Goal: Information Seeking & Learning: Learn about a topic

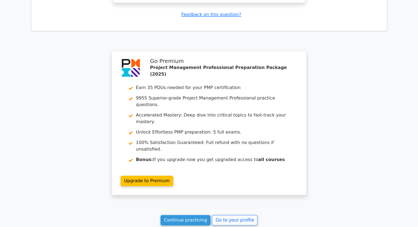
scroll to position [28, 0]
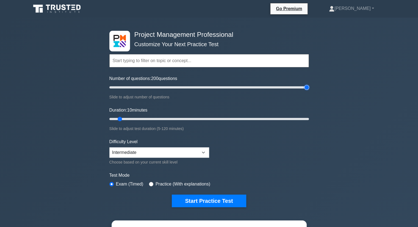
click at [304, 86] on input "Number of questions: 200 questions" at bounding box center [208, 87] width 199 height 7
click at [199, 87] on input "Number of questions: 200 questions" at bounding box center [208, 87] width 199 height 7
click at [190, 86] on input "Number of questions: 85 questions" at bounding box center [208, 87] width 199 height 7
click at [194, 87] on input "Number of questions: 90 questions" at bounding box center [208, 87] width 199 height 7
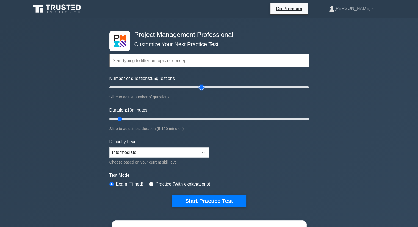
click at [201, 88] on input "Number of questions: 95 questions" at bounding box center [208, 87] width 199 height 7
type input "100"
click at [206, 88] on input "Number of questions: 100 questions" at bounding box center [208, 87] width 199 height 7
click at [205, 118] on input "Duration: 10 minutes" at bounding box center [208, 119] width 199 height 7
click at [211, 117] on input "Duration: 65 minutes" at bounding box center [208, 119] width 199 height 7
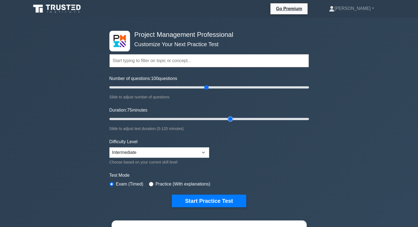
click at [230, 119] on input "Duration: 75 minutes" at bounding box center [208, 119] width 199 height 7
click at [256, 120] on input "Duration: 90 minutes" at bounding box center [208, 119] width 199 height 7
click at [268, 121] on input "Duration: 95 minutes" at bounding box center [208, 119] width 199 height 7
click at [305, 118] on input "Duration: 120 minutes" at bounding box center [208, 119] width 199 height 7
click at [279, 119] on input "Duration: 105 minutes" at bounding box center [208, 119] width 199 height 7
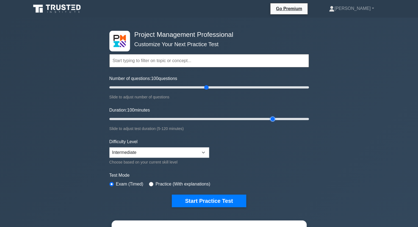
type input "100"
click at [275, 118] on input "Duration: 100 minutes" at bounding box center [208, 119] width 199 height 7
click at [209, 197] on button "Start Practice Test" at bounding box center [209, 200] width 74 height 13
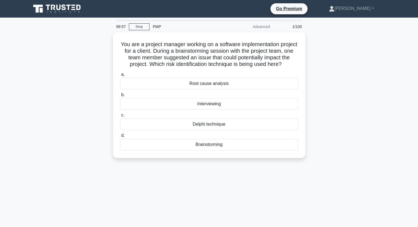
scroll to position [61, 0]
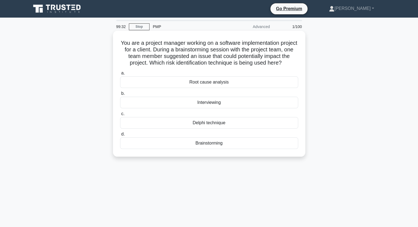
click at [209, 148] on div "Brainstorming" at bounding box center [209, 143] width 178 height 12
click at [120, 136] on input "d. Brainstorming" at bounding box center [120, 134] width 0 height 4
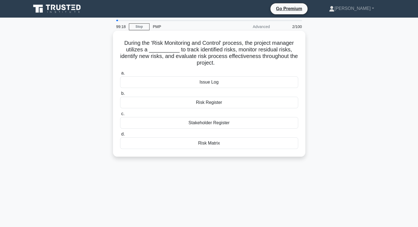
click at [187, 101] on div "Risk Register" at bounding box center [209, 103] width 178 height 12
click at [120, 95] on input "b. Risk Register" at bounding box center [120, 94] width 0 height 4
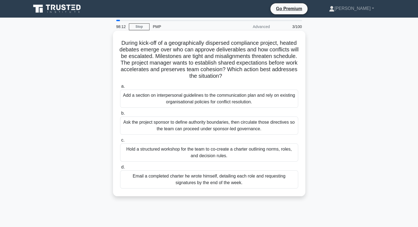
click at [141, 131] on div "Ask the project sponsor to define authority boundaries, then circulate those di…" at bounding box center [209, 125] width 178 height 18
click at [120, 115] on input "b. Ask the project sponsor to define authority boundaries, then circulate those…" at bounding box center [120, 113] width 0 height 4
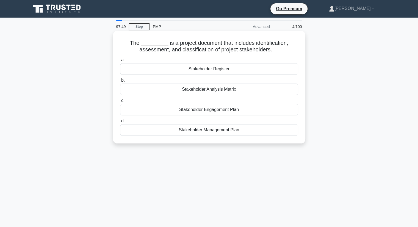
drag, startPoint x: 131, startPoint y: 41, endPoint x: 277, endPoint y: 51, distance: 146.4
type textarea "The _________ is a project document that includes identification, assessment, a…"
click at [277, 51] on h5 "The _________ is a project document that includes identification, assessment, a…" at bounding box center [208, 47] width 179 height 14
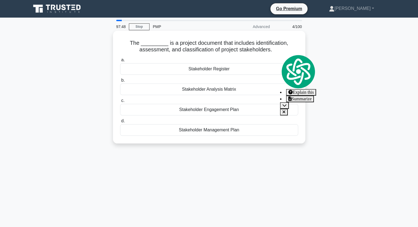
copy h5 "The _________ is a project document that includes identification, assessment, a…"
click at [238, 69] on div "Stakeholder Register" at bounding box center [209, 69] width 178 height 12
click at [120, 62] on input "a. Stakeholder Register" at bounding box center [120, 60] width 0 height 4
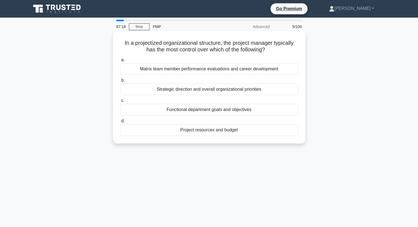
drag, startPoint x: 121, startPoint y: 42, endPoint x: 270, endPoint y: 51, distance: 149.1
click at [270, 51] on h5 "In a projectized organizational structure, the project manager typically has th…" at bounding box center [208, 47] width 179 height 14
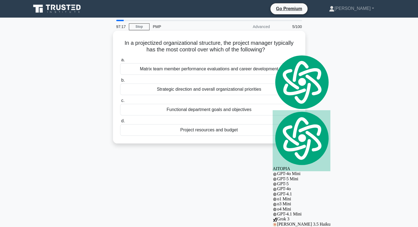
copy h5 "In a projectized organizational structure, the project manager typically has th…"
click at [195, 130] on div "Project resources and budget" at bounding box center [209, 130] width 178 height 12
click at [120, 123] on input "d. Project resources and budget" at bounding box center [120, 121] width 0 height 4
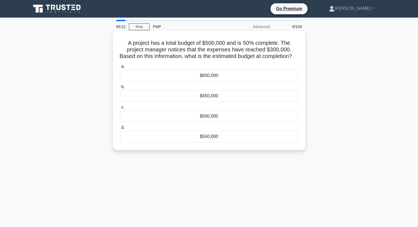
click at [200, 79] on div "$600,000" at bounding box center [209, 76] width 178 height 12
click at [120, 68] on input "a. $600,000" at bounding box center [120, 67] width 0 height 4
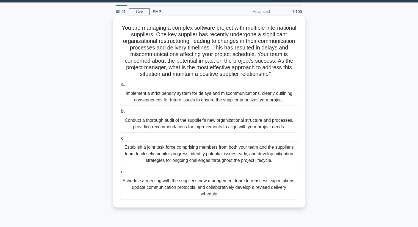
scroll to position [16, 0]
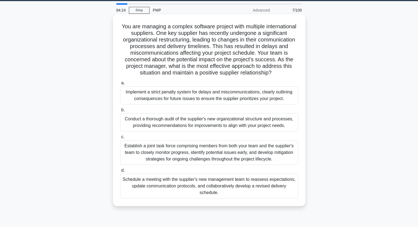
click at [178, 185] on div "Schedule a meeting with the supplier's new management team to reassess expectat…" at bounding box center [209, 186] width 178 height 25
click at [120, 172] on input "d. Schedule a meeting with the supplier's new management team to reassess expec…" at bounding box center [120, 171] width 0 height 4
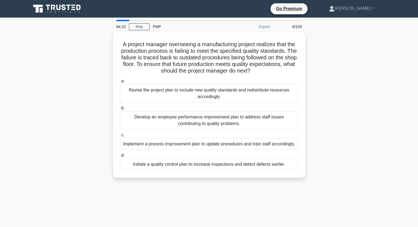
scroll to position [0, 0]
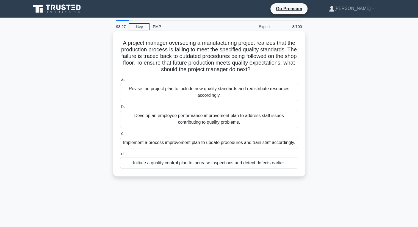
click at [194, 142] on div "Implement a process improvement plan to update procedures and train staff accor…" at bounding box center [209, 143] width 178 height 12
click at [120, 135] on input "c. Implement a process improvement plan to update procedures and train staff ac…" at bounding box center [120, 134] width 0 height 4
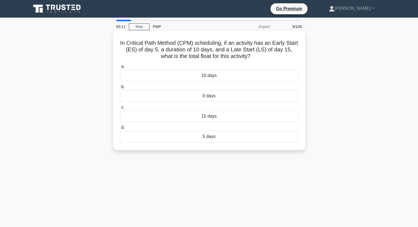
click at [209, 77] on div "10 days" at bounding box center [209, 76] width 178 height 12
click at [120, 68] on input "a. 10 days" at bounding box center [120, 67] width 0 height 4
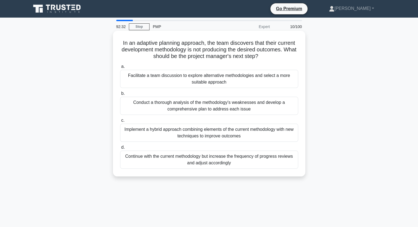
click at [159, 111] on div "Conduct a thorough analysis of the methodology's weaknesses and develop a compr…" at bounding box center [209, 106] width 178 height 18
click at [120, 95] on input "b. Conduct a thorough analysis of the methodology's weaknesses and develop a co…" at bounding box center [120, 94] width 0 height 4
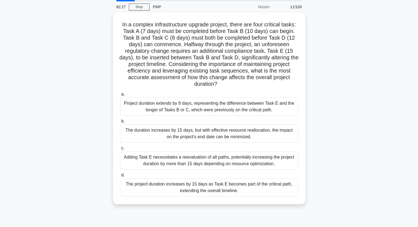
scroll to position [19, 0]
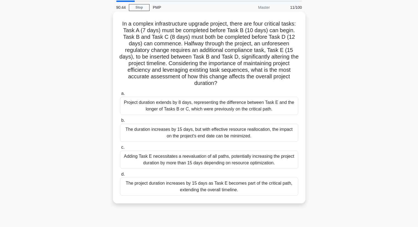
click at [202, 188] on div "The project duration increases by 15 days as Task E becomes part of the critica…" at bounding box center [209, 186] width 178 height 18
click at [120, 176] on input "d. The project duration increases by 15 days as Task E becomes part of the crit…" at bounding box center [120, 174] width 0 height 4
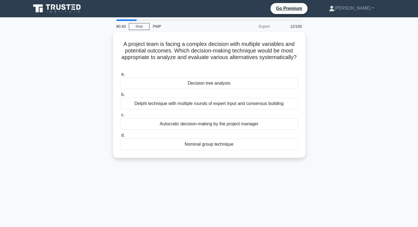
scroll to position [0, 0]
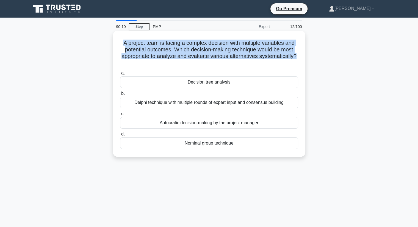
drag, startPoint x: 121, startPoint y: 43, endPoint x: 299, endPoint y: 57, distance: 178.1
click at [299, 57] on div "A project team is facing a complex decision with multiple variables and potenti…" at bounding box center [209, 93] width 188 height 121
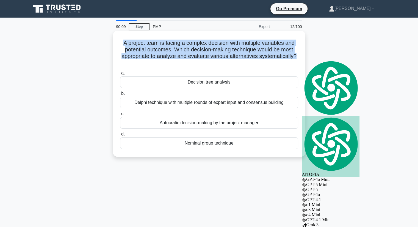
copy h5 "A project team is facing a complex decision with multiple variables and potenti…"
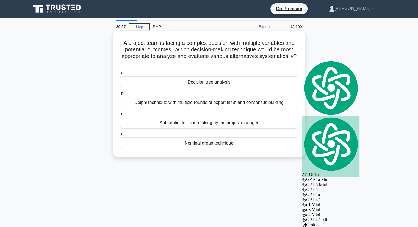
click at [214, 83] on div "Decision tree analysis" at bounding box center [209, 82] width 178 height 12
click at [120, 75] on input "a. Decision tree analysis" at bounding box center [120, 73] width 0 height 4
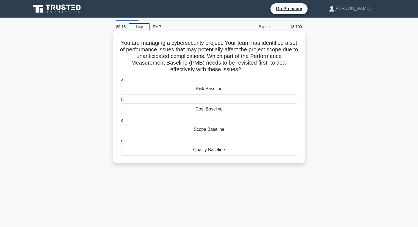
drag, startPoint x: 123, startPoint y: 43, endPoint x: 251, endPoint y: 74, distance: 132.0
click at [251, 74] on div "You are managing a cybersecurity project. Your team has identified a set of per…" at bounding box center [209, 97] width 188 height 128
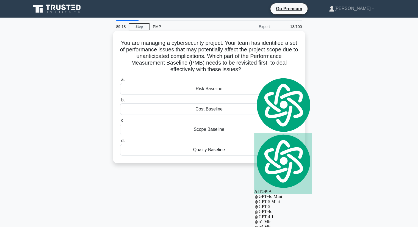
copy h5 "You are managing a cybersecurity project. Your team has identified a set of per…"
click at [209, 128] on div "Scope Baseline" at bounding box center [209, 130] width 178 height 12
click at [120, 122] on input "c. Scope Baseline" at bounding box center [120, 121] width 0 height 4
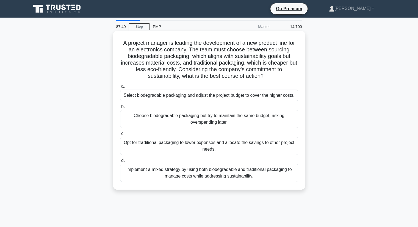
click at [227, 95] on div "Select biodegradable packaging and adjust the project budget to cover the highe…" at bounding box center [209, 96] width 178 height 12
click at [120, 88] on input "a. Select biodegradable packaging and adjust the project budget to cover the hi…" at bounding box center [120, 87] width 0 height 4
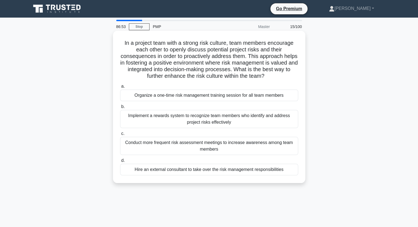
click at [207, 145] on div "Conduct more frequent risk assessment meetings to increase awareness among team…" at bounding box center [209, 146] width 178 height 18
click at [120, 135] on input "c. Conduct more frequent risk assessment meetings to increase awareness among t…" at bounding box center [120, 134] width 0 height 4
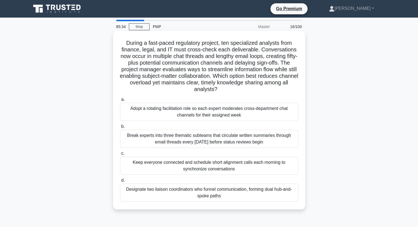
click at [150, 169] on div "Keep everyone connected and schedule short alignment calls each morning to sync…" at bounding box center [209, 165] width 178 height 18
click at [120, 155] on input "c. Keep everyone connected and schedule short alignment calls each morning to s…" at bounding box center [120, 154] width 0 height 4
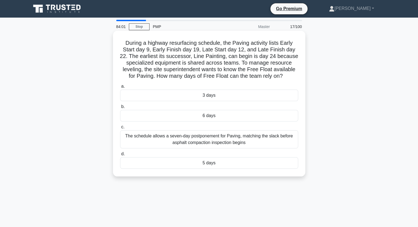
click at [219, 98] on div "3 days" at bounding box center [209, 96] width 178 height 12
click at [120, 88] on input "a. 3 days" at bounding box center [120, 87] width 0 height 4
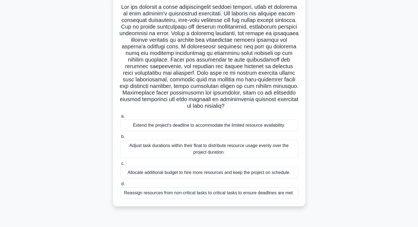
scroll to position [41, 0]
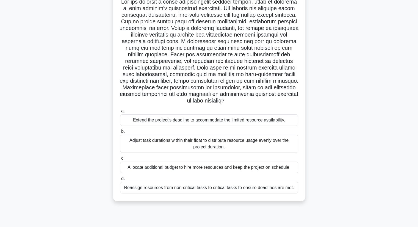
click at [196, 189] on div "Reassign resources from non-critical tasks to critical tasks to ensure deadline…" at bounding box center [209, 188] width 178 height 12
click at [120, 180] on input "d. Reassign resources from non-critical tasks to critical tasks to ensure deadl…" at bounding box center [120, 179] width 0 height 4
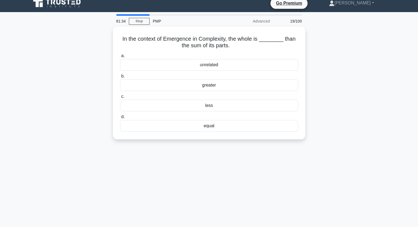
scroll to position [0, 0]
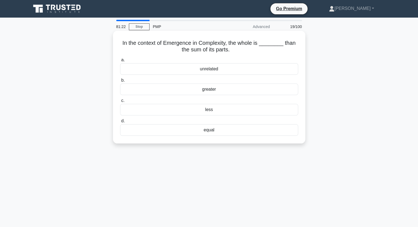
drag, startPoint x: 123, startPoint y: 43, endPoint x: 234, endPoint y: 51, distance: 110.6
click at [234, 51] on h5 "In the context of Emergence in Complexity, the whole is ________ than the sum o…" at bounding box center [208, 47] width 179 height 14
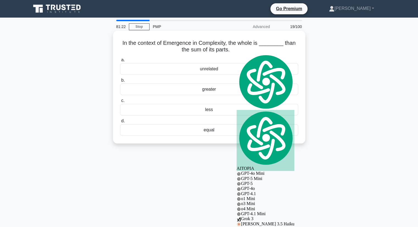
copy h5 "In the context of Emergence in Complexity, the whole is ________ than the sum o…"
click at [223, 90] on div "greater" at bounding box center [209, 89] width 178 height 12
click at [120, 82] on input "b. greater" at bounding box center [120, 81] width 0 height 4
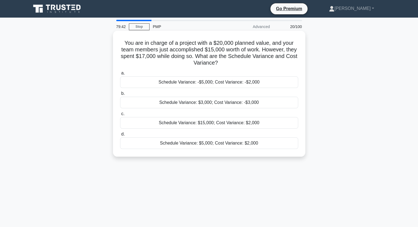
click at [231, 80] on div "Schedule Variance: -$5,000; Cost Variance: -$2,000" at bounding box center [209, 82] width 178 height 12
click at [120, 75] on input "a. Schedule Variance: -$5,000; Cost Variance: -$2,000" at bounding box center [120, 73] width 0 height 4
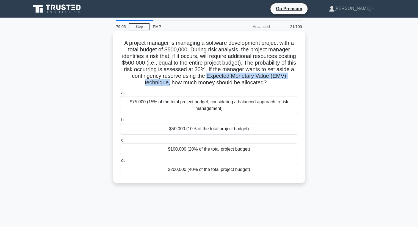
drag, startPoint x: 248, startPoint y: 76, endPoint x: 183, endPoint y: 84, distance: 65.3
click at [183, 84] on h5 "A project manager is managing a software development project with a total budge…" at bounding box center [208, 63] width 179 height 47
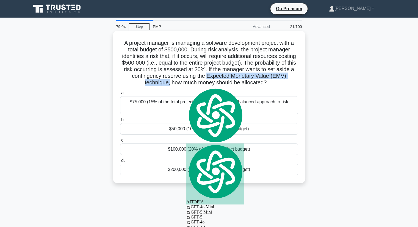
copy h5 "Expected Monetary Value (EMV) technique,"
click at [196, 151] on div "$100,000 (20% of the total project budget)" at bounding box center [209, 149] width 178 height 12
click at [120, 142] on input "c. $100,000 (20% of the total project budget)" at bounding box center [120, 140] width 0 height 4
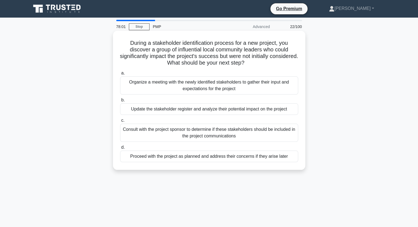
click at [131, 105] on div "Update the stakeholder register and analyze their potential impact on the proje…" at bounding box center [209, 109] width 178 height 12
click at [120, 102] on input "b. Update the stakeholder register and analyze their potential impact on the pr…" at bounding box center [120, 100] width 0 height 4
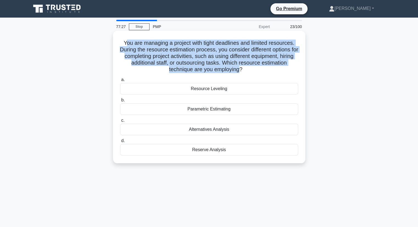
drag, startPoint x: 123, startPoint y: 42, endPoint x: 239, endPoint y: 72, distance: 119.5
click at [239, 72] on h5 "You are managing a project with tight deadlines and limited resources. During t…" at bounding box center [208, 56] width 179 height 33
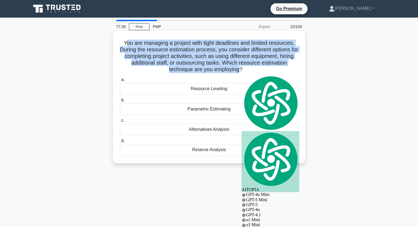
copy h5 "ou are managing a project with tight deadlines and limited resources. During th…"
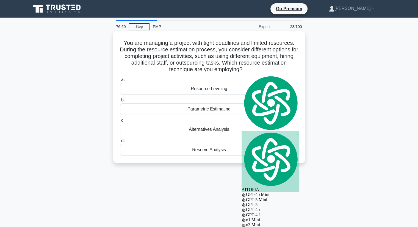
click at [201, 130] on div "Alternatives Analysis" at bounding box center [209, 130] width 178 height 12
click at [120, 122] on input "c. Alternatives Analysis" at bounding box center [120, 121] width 0 height 4
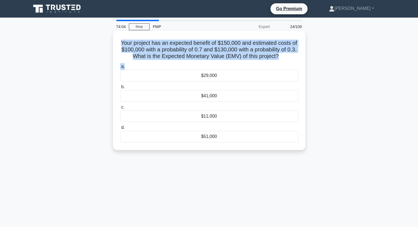
drag, startPoint x: 118, startPoint y: 41, endPoint x: 272, endPoint y: 63, distance: 155.8
click at [272, 63] on div "Your project has an expected benefit of $150,000 and estimated costs of $100,00…" at bounding box center [209, 90] width 188 height 115
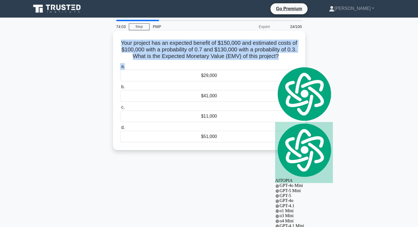
copy div "Your project has an expected benefit of $150,000 and estimated costs of $100,00…"
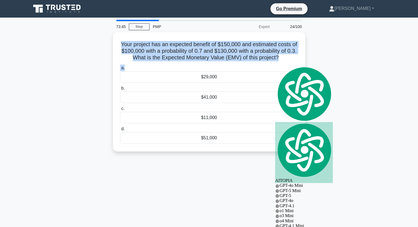
click at [362, 47] on div "Your project has an expected benefit of $150,000 and estimated costs of $100,00…" at bounding box center [209, 95] width 362 height 126
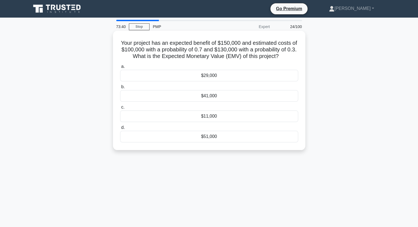
click at [245, 96] on div "$41,000" at bounding box center [209, 96] width 178 height 12
click at [120, 89] on input "b. $41,000" at bounding box center [120, 87] width 0 height 4
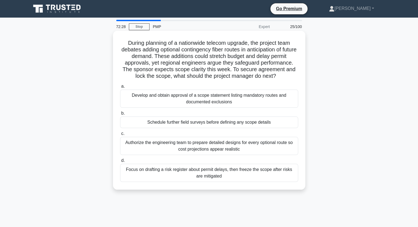
click at [171, 148] on div "Authorize the engineering team to prepare detailed designs for every optional r…" at bounding box center [209, 146] width 178 height 18
click at [120, 135] on input "c. Authorize the engineering team to prepare detailed designs for every optiona…" at bounding box center [120, 134] width 0 height 4
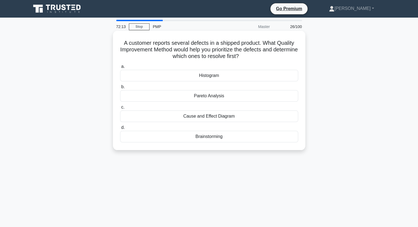
click at [165, 114] on div "Cause and Effect Diagram" at bounding box center [209, 116] width 178 height 12
click at [120, 109] on input "c. Cause and Effect Diagram" at bounding box center [120, 107] width 0 height 4
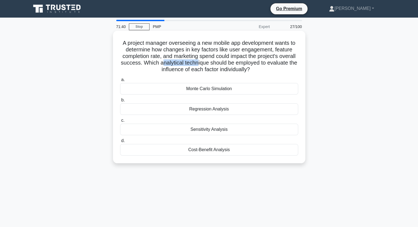
drag, startPoint x: 184, startPoint y: 62, endPoint x: 221, endPoint y: 65, distance: 36.6
click at [221, 65] on h5 "A project manager overseeing a new mobile app development wants to determine ho…" at bounding box center [208, 56] width 179 height 33
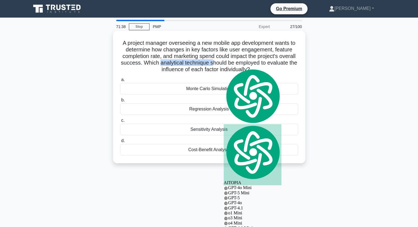
drag, startPoint x: 182, startPoint y: 63, endPoint x: 235, endPoint y: 64, distance: 52.7
click at [235, 64] on h5 "A project manager overseeing a new mobile app development wants to determine ho…" at bounding box center [208, 56] width 179 height 33
copy h5 "analytical technique s"
click at [230, 87] on div "Monte Carlo Simulation" at bounding box center [209, 89] width 178 height 12
click at [120, 82] on input "a. Monte Carlo Simulation" at bounding box center [120, 80] width 0 height 4
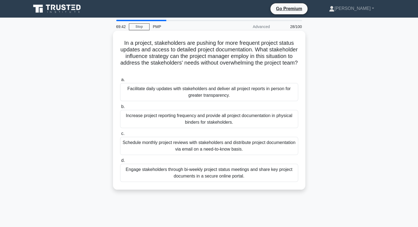
click at [194, 94] on div "Facilitate daily updates with stakeholders and deliver all project reports in p…" at bounding box center [209, 92] width 178 height 18
click at [120, 82] on input "a. Facilitate daily updates with stakeholders and deliver all project reports i…" at bounding box center [120, 80] width 0 height 4
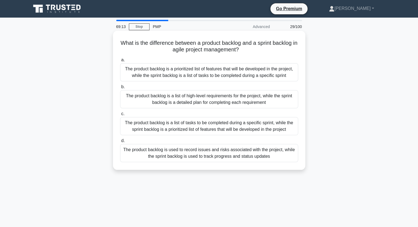
click at [170, 79] on div "The product backlog is a prioritized list of features that will be developed in…" at bounding box center [209, 72] width 178 height 18
click at [120, 62] on input "a. The product backlog is a prioritized list of features that will be developed…" at bounding box center [120, 60] width 0 height 4
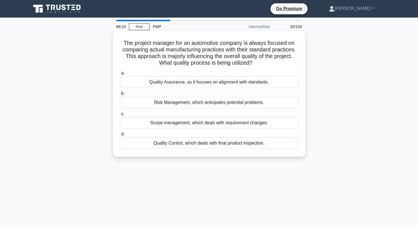
click at [206, 82] on div "Quality Assurance, as it focuses on alignment with standards." at bounding box center [209, 82] width 178 height 12
click at [120, 75] on input "a. Quality Assurance, as it focuses on alignment with standards." at bounding box center [120, 73] width 0 height 4
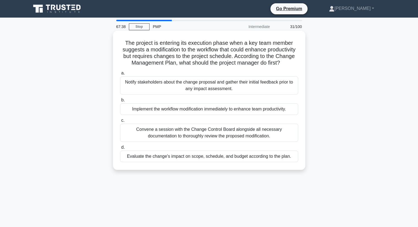
click at [193, 162] on div "Evaluate the change's impact on scope, schedule, and budget according to the pl…" at bounding box center [209, 156] width 178 height 12
click at [120, 149] on input "d. Evaluate the change's impact on scope, schedule, and budget according to the…" at bounding box center [120, 148] width 0 height 4
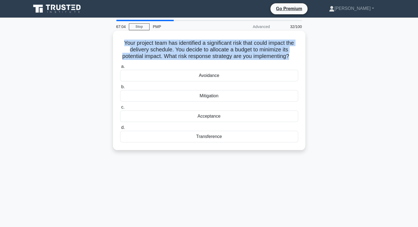
drag, startPoint x: 117, startPoint y: 41, endPoint x: 295, endPoint y: 59, distance: 179.4
click at [295, 59] on div "Your project team has identified a significant risk that could impact the deliv…" at bounding box center [209, 90] width 188 height 115
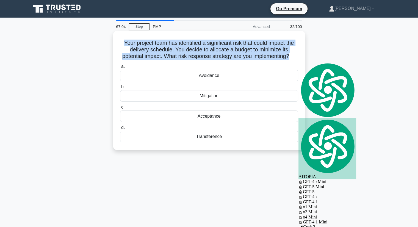
copy h5 "Your project team has identified a significant risk that could impact the deliv…"
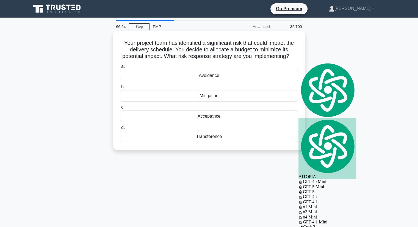
click at [236, 102] on div "Mitigation" at bounding box center [209, 96] width 178 height 12
click at [120, 89] on input "b. Mitigation" at bounding box center [120, 87] width 0 height 4
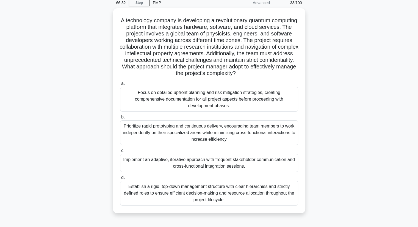
scroll to position [24, 0]
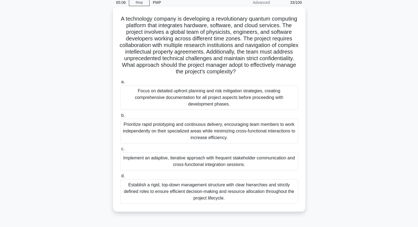
click at [184, 162] on div "Implement an adaptive, iterative approach with frequent stakeholder communicati…" at bounding box center [209, 161] width 178 height 18
click at [120, 151] on input "c. Implement an adaptive, iterative approach with frequent stakeholder communic…" at bounding box center [120, 149] width 0 height 4
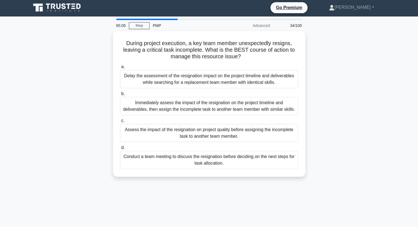
scroll to position [0, 0]
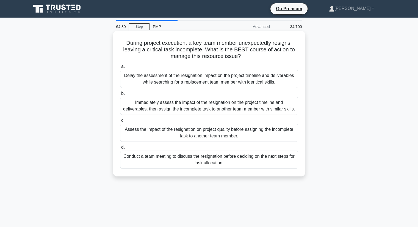
click at [212, 101] on div "Immediately assess the impact of the resignation on the project timeline and de…" at bounding box center [209, 106] width 178 height 18
click at [120, 95] on input "b. Immediately assess the impact of the resignation on the project timeline and…" at bounding box center [120, 94] width 0 height 4
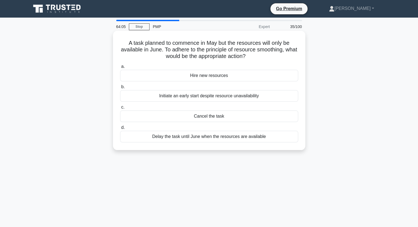
click at [202, 77] on div "Hire new resources" at bounding box center [209, 76] width 178 height 12
click at [120, 68] on input "a. Hire new resources" at bounding box center [120, 67] width 0 height 4
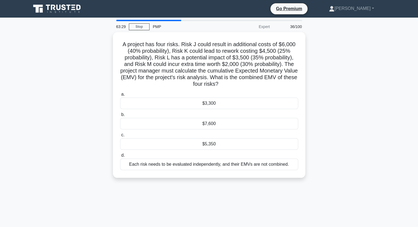
click at [85, 88] on div "A project has four risks. Risk J could result in additional costs of $6,000 (40…" at bounding box center [209, 108] width 362 height 152
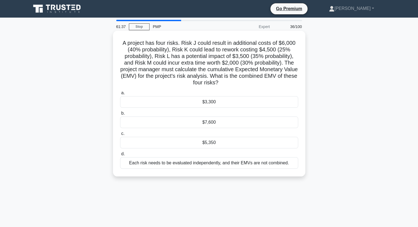
click at [212, 143] on div "$5,350" at bounding box center [209, 143] width 178 height 12
click at [120, 135] on input "c. $5,350" at bounding box center [120, 134] width 0 height 4
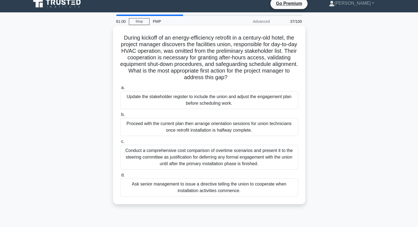
scroll to position [5, 0]
click at [223, 100] on div "Update the stakeholder register to include the union and adjust the engagement …" at bounding box center [209, 100] width 178 height 18
click at [120, 89] on input "a. Update the stakeholder register to include the union and adjust the engageme…" at bounding box center [120, 88] width 0 height 4
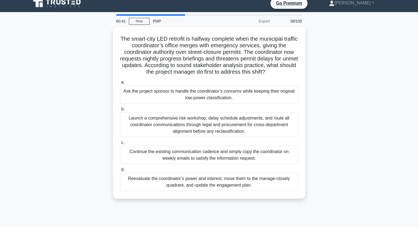
scroll to position [0, 0]
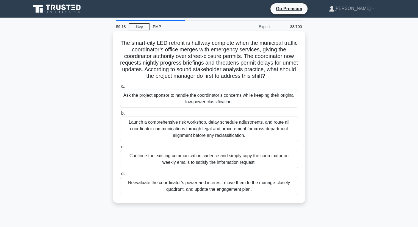
click at [189, 189] on div "Reevaluate the coordinator’s power and interest, move them to the manage-closel…" at bounding box center [209, 186] width 178 height 18
click at [120, 175] on input "d. Reevaluate the coordinator’s power and interest, move them to the manage-clo…" at bounding box center [120, 174] width 0 height 4
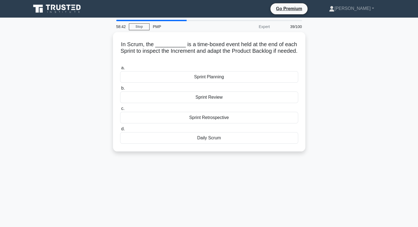
click at [105, 161] on div "58:42 Stop PMP Expert 39/100 In Scrum, the __________ is a time-boxed event hel…" at bounding box center [209, 157] width 362 height 275
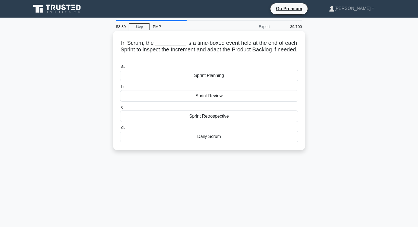
drag, startPoint x: 123, startPoint y: 44, endPoint x: 224, endPoint y: 57, distance: 101.7
click at [224, 57] on h5 "In Scrum, the __________ is a time-boxed event held at the end of each Sprint t…" at bounding box center [208, 50] width 179 height 20
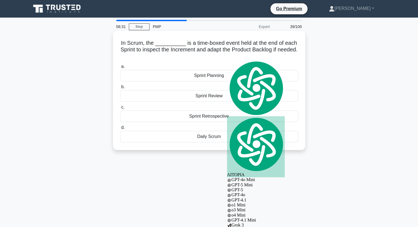
click at [230, 95] on div "Sprint Review" at bounding box center [209, 96] width 178 height 12
click at [120, 89] on input "b. Sprint Review" at bounding box center [120, 87] width 0 height 4
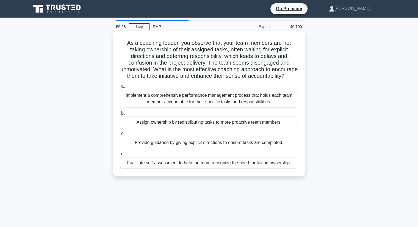
click at [195, 165] on div "Facilitate self-assessment to help the team recognize the need for taking owner…" at bounding box center [209, 163] width 178 height 12
click at [120, 156] on input "d. Facilitate self-assessment to help the team recognize the need for taking ow…" at bounding box center [120, 154] width 0 height 4
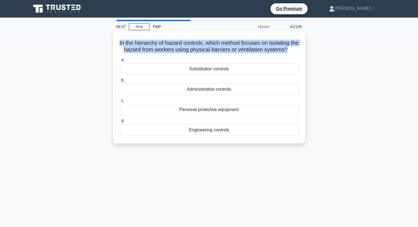
drag, startPoint x: 122, startPoint y: 41, endPoint x: 299, endPoint y: 51, distance: 177.4
click at [299, 51] on div "In the hierarchy of hazard controls, which method focuses on isolating the haza…" at bounding box center [209, 87] width 188 height 108
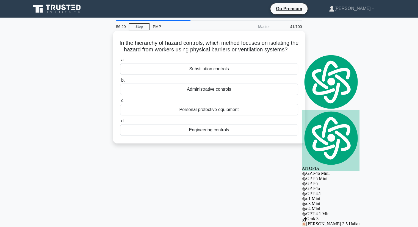
click at [236, 136] on div "Engineering controls" at bounding box center [209, 130] width 178 height 12
click at [120, 123] on input "d. Engineering controls" at bounding box center [120, 121] width 0 height 4
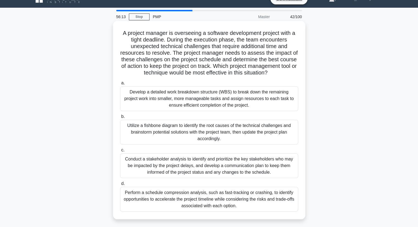
scroll to position [10, 0]
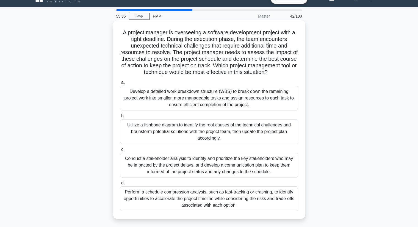
click at [261, 129] on div "Utilize a fishbone diagram to identify the root causes of the technical challen…" at bounding box center [209, 131] width 178 height 25
click at [120, 118] on input "b. Utilize a fishbone diagram to identify the root causes of the technical chal…" at bounding box center [120, 116] width 0 height 4
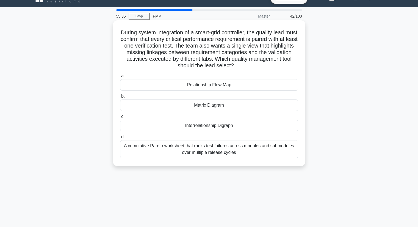
scroll to position [0, 0]
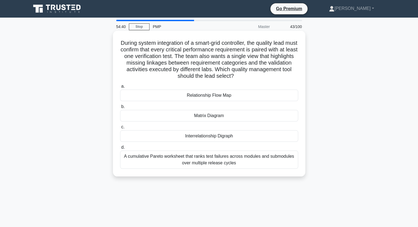
drag, startPoint x: 123, startPoint y: 41, endPoint x: 261, endPoint y: 77, distance: 142.2
click at [261, 77] on h5 "During system integration of a smart-grid controller, the quality lead must con…" at bounding box center [208, 60] width 179 height 40
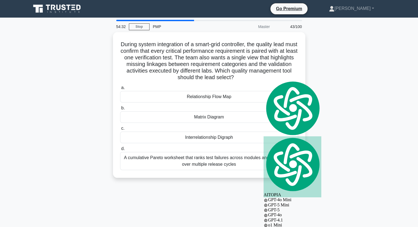
click at [52, 88] on div "During system integration of a smart-grid controller, the quality lead must con…" at bounding box center [209, 108] width 362 height 152
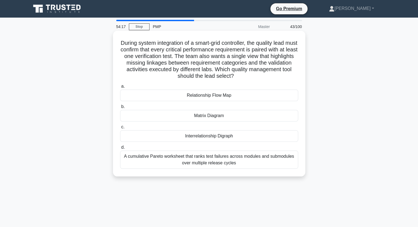
click at [228, 116] on div "Matrix Diagram" at bounding box center [209, 116] width 178 height 12
click at [120, 108] on input "b. Matrix Diagram" at bounding box center [120, 107] width 0 height 4
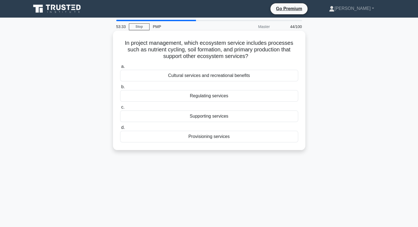
drag, startPoint x: 123, startPoint y: 41, endPoint x: 261, endPoint y: 55, distance: 138.6
click at [261, 55] on h5 "In project management, which ecosystem service includes processes such as nutri…" at bounding box center [208, 50] width 179 height 20
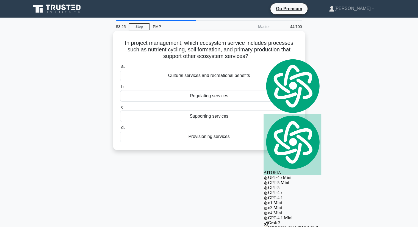
click at [200, 121] on div "Supporting services" at bounding box center [209, 116] width 178 height 12
click at [120, 109] on input "c. Supporting services" at bounding box center [120, 107] width 0 height 4
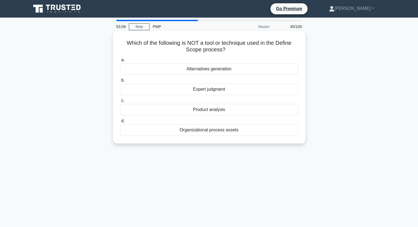
click at [242, 72] on div "Alternatives generation" at bounding box center [209, 69] width 178 height 12
click at [120, 62] on input "a. Alternatives generation" at bounding box center [120, 60] width 0 height 4
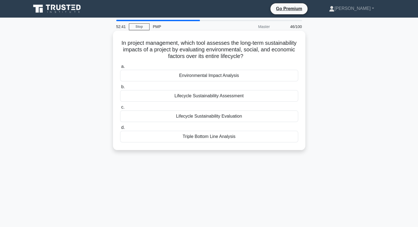
drag, startPoint x: 136, startPoint y: 43, endPoint x: 263, endPoint y: 60, distance: 128.2
click at [263, 60] on h5 "In project management, which tool assesses the long-term sustainability impacts…" at bounding box center [208, 50] width 179 height 20
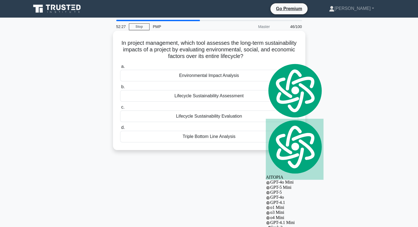
click at [223, 95] on div "Lifecycle Sustainability Assessment" at bounding box center [209, 96] width 178 height 12
click at [120, 89] on input "b. Lifecycle Sustainability Assessment" at bounding box center [120, 87] width 0 height 4
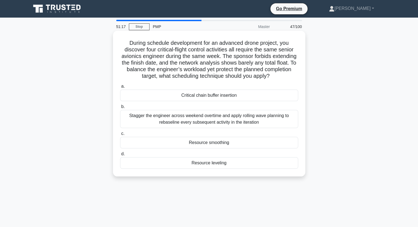
click at [208, 119] on div "Stagger the engineer across weekend overtime and apply rolling wave planning to…" at bounding box center [209, 119] width 178 height 18
click at [120, 108] on input "b. Stagger the engineer across weekend overtime and apply rolling wave planning…" at bounding box center [120, 107] width 0 height 4
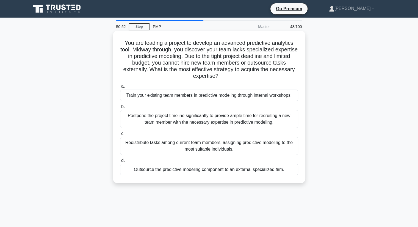
click at [175, 95] on div "Train your existing team members in predictive modeling through internal worksh…" at bounding box center [209, 96] width 178 height 12
click at [120, 88] on input "a. Train your existing team members in predictive modeling through internal wor…" at bounding box center [120, 87] width 0 height 4
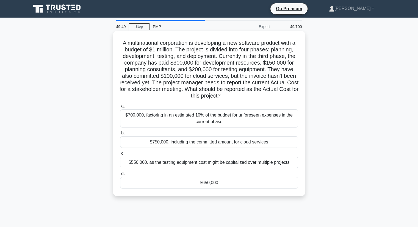
click at [209, 184] on div "$650,000" at bounding box center [209, 183] width 178 height 12
click at [120, 175] on input "d. $650,000" at bounding box center [120, 174] width 0 height 4
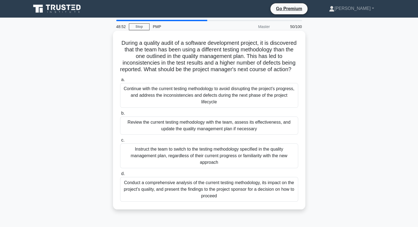
click at [205, 156] on div "Instruct the team to switch to the testing methodology specified in the quality…" at bounding box center [209, 155] width 178 height 25
click at [120, 142] on input "c. Instruct the team to switch to the testing methodology specified in the qual…" at bounding box center [120, 140] width 0 height 4
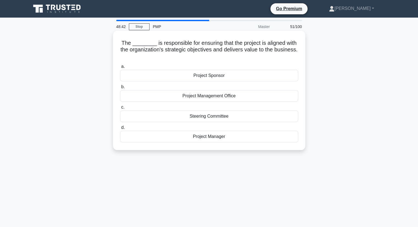
click at [220, 138] on div "Project Manager" at bounding box center [209, 137] width 178 height 12
click at [120, 129] on input "d. Project Manager" at bounding box center [120, 128] width 0 height 4
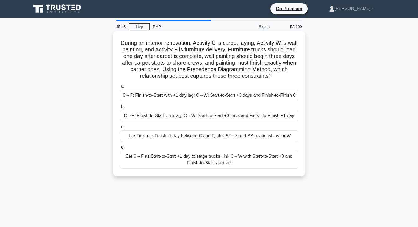
click at [153, 101] on div "C→F: Finish-to-Start with +1 day lag; C→W: Start-to-Start +3 days and Finish-to…" at bounding box center [209, 96] width 178 height 12
click at [120, 88] on input "a. C→F: Finish-to-Start with +1 day lag; C→W: Start-to-Start +3 days and Finish…" at bounding box center [120, 87] width 0 height 4
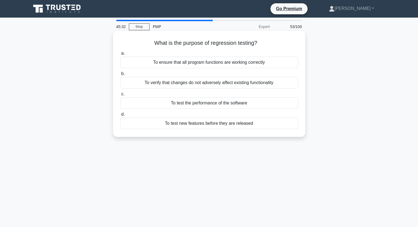
drag, startPoint x: 154, startPoint y: 44, endPoint x: 266, endPoint y: 36, distance: 112.3
click at [266, 36] on div "What is the purpose of regression testing? .spinner_0XTQ{transform-origin:cente…" at bounding box center [209, 84] width 188 height 102
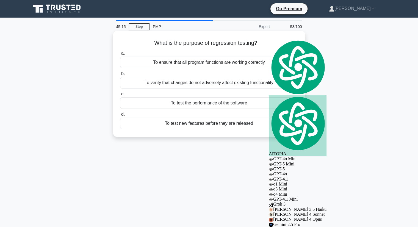
click at [154, 85] on div "To verify that changes do not adversely affect existing functionality" at bounding box center [209, 83] width 178 height 12
click at [120, 75] on input "b. To verify that changes do not adversely affect existing functionality" at bounding box center [120, 74] width 0 height 4
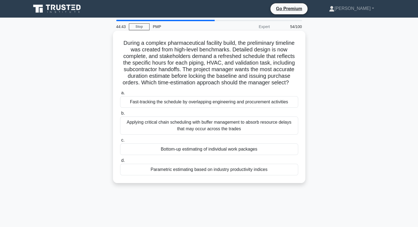
click at [198, 151] on div "Bottom-up estimating of individual work packages" at bounding box center [209, 149] width 178 height 12
click at [120, 142] on input "c. Bottom-up estimating of individual work packages" at bounding box center [120, 140] width 0 height 4
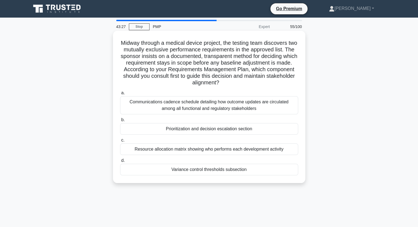
click at [237, 110] on div "Communications cadence schedule detailing how outcome updates are circulated am…" at bounding box center [209, 105] width 178 height 18
click at [120, 95] on input "a. Communications cadence schedule detailing how outcome updates are circulated…" at bounding box center [120, 93] width 0 height 4
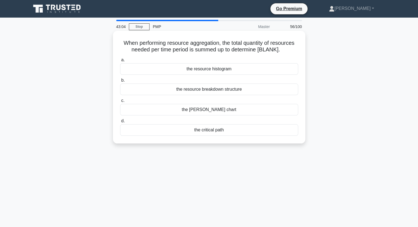
click at [219, 132] on div "the critical path" at bounding box center [209, 130] width 178 height 12
click at [120, 123] on input "d. the critical path" at bounding box center [120, 121] width 0 height 4
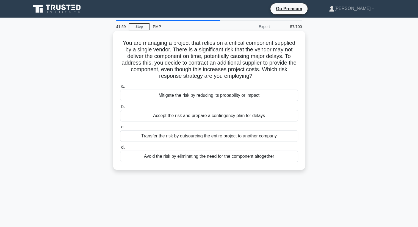
click at [230, 94] on div "Mitigate the risk by reducing its probability or impact" at bounding box center [209, 96] width 178 height 12
click at [120, 88] on input "a. Mitigate the risk by reducing its probability or impact" at bounding box center [120, 87] width 0 height 4
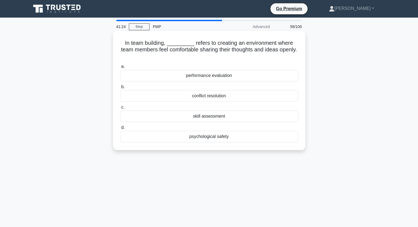
click at [221, 136] on div "psychological safety" at bounding box center [209, 137] width 178 height 12
click at [120, 129] on input "d. psychological safety" at bounding box center [120, 128] width 0 height 4
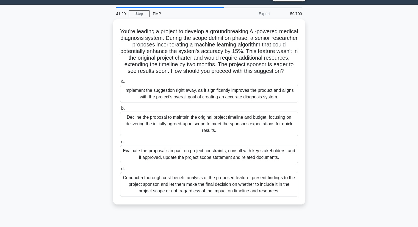
scroll to position [14, 0]
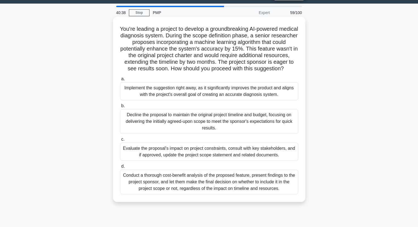
click at [200, 194] on div "Conduct a thorough cost-benefit analysis of the proposed feature, present findi…" at bounding box center [209, 181] width 178 height 25
click at [120, 168] on input "d. Conduct a thorough cost-benefit analysis of the proposed feature, present fi…" at bounding box center [120, 166] width 0 height 4
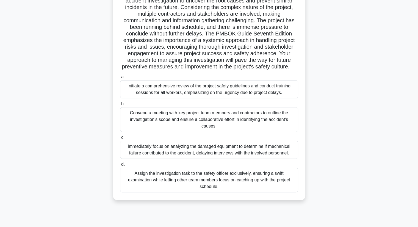
scroll to position [70, 0]
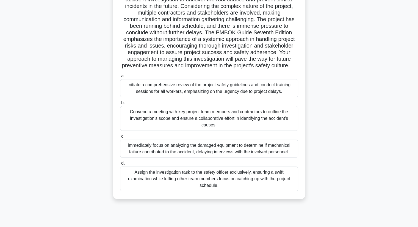
click at [171, 188] on div "Assign the investigation task to the safety officer exclusively, ensuring a swi…" at bounding box center [209, 178] width 178 height 25
click at [120, 165] on input "d. Assign the investigation task to the safety officer exclusively, ensuring a …" at bounding box center [120, 163] width 0 height 4
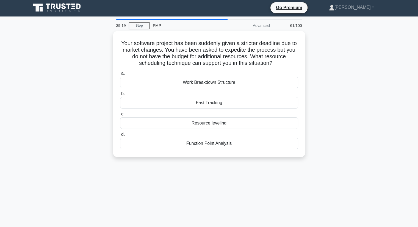
scroll to position [0, 0]
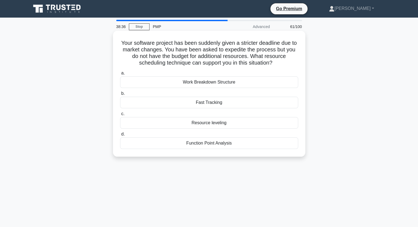
click at [205, 105] on div "Fast Tracking" at bounding box center [209, 103] width 178 height 12
click at [120, 95] on input "b. Fast Tracking" at bounding box center [120, 94] width 0 height 4
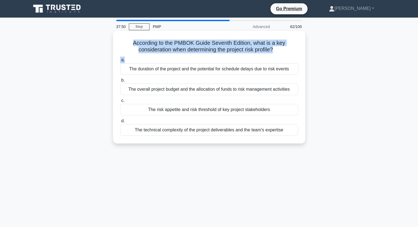
drag, startPoint x: 131, startPoint y: 43, endPoint x: 282, endPoint y: 57, distance: 151.7
click at [282, 57] on div "According to the PMBOK Guide Seventh Edition, what is a key consideration when …" at bounding box center [209, 87] width 188 height 108
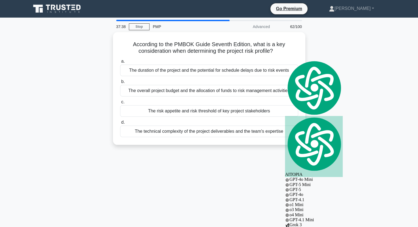
click at [132, 165] on div "37:38 Stop PMP Advanced 62/100 According to the PMBOK Guide Seventh Edition, wh…" at bounding box center [209, 157] width 362 height 275
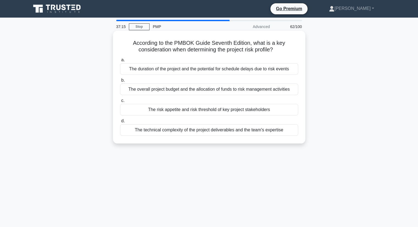
click at [184, 109] on div "The risk appetite and risk threshold of key project stakeholders" at bounding box center [209, 110] width 178 height 12
click at [120, 102] on input "c. The risk appetite and risk threshold of key project stakeholders" at bounding box center [120, 101] width 0 height 4
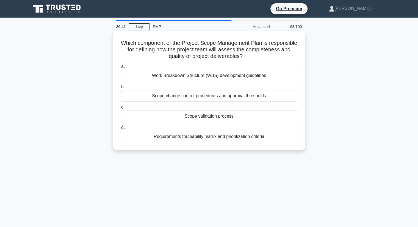
click at [208, 117] on div "Scope validation process" at bounding box center [209, 116] width 178 height 12
click at [120, 109] on input "c. Scope validation process" at bounding box center [120, 107] width 0 height 4
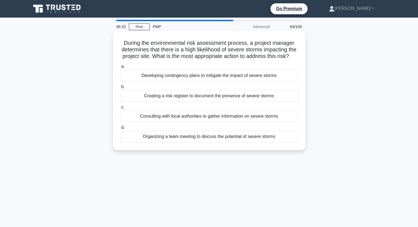
click at [194, 101] on div "Creating a risk register to document the presence of severe storms" at bounding box center [209, 96] width 178 height 12
click at [120, 89] on input "b. Creating a risk register to document the presence of severe storms" at bounding box center [120, 87] width 0 height 4
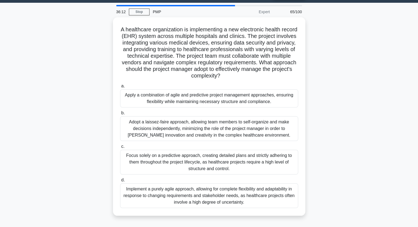
scroll to position [15, 0]
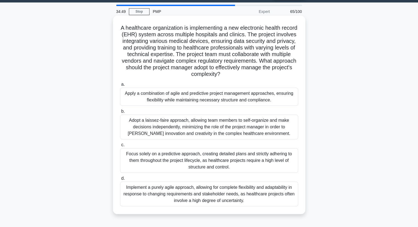
click at [130, 93] on div "Apply a combination of agile and predictive project management approaches, ensu…" at bounding box center [209, 97] width 178 height 18
click at [120, 86] on input "a. Apply a combination of agile and predictive project management approaches, e…" at bounding box center [120, 85] width 0 height 4
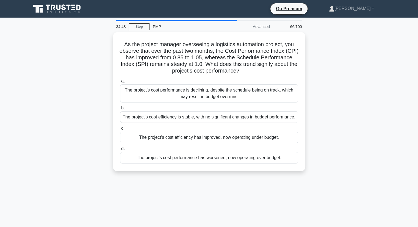
scroll to position [0, 0]
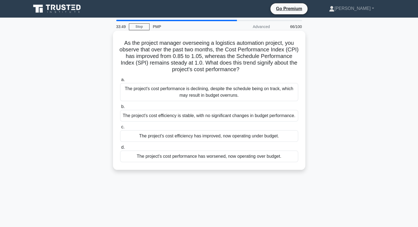
click at [207, 134] on div "The project's cost efficiency has improved, now operating under budget." at bounding box center [209, 136] width 178 height 12
click at [120, 129] on input "c. The project's cost efficiency has improved, now operating under budget." at bounding box center [120, 127] width 0 height 4
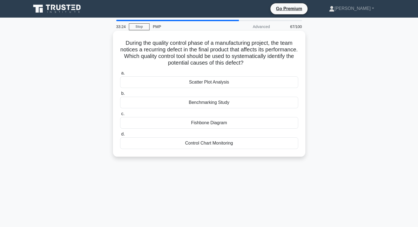
drag, startPoint x: 187, startPoint y: 80, endPoint x: 233, endPoint y: 85, distance: 46.6
click at [233, 85] on div "Scatter Plot Analysis" at bounding box center [209, 82] width 178 height 12
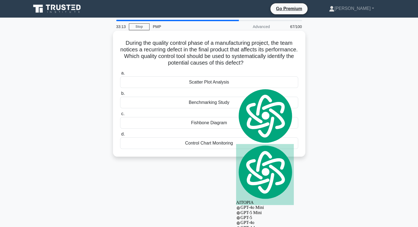
drag, startPoint x: 123, startPoint y: 42, endPoint x: 278, endPoint y: 65, distance: 156.8
click at [278, 65] on h5 "During the quality control phase of a manufacturing project, the team notices a…" at bounding box center [208, 53] width 179 height 27
click at [191, 124] on div "Fishbone Diagram" at bounding box center [209, 123] width 178 height 12
click at [120, 116] on input "c. Fishbone Diagram" at bounding box center [120, 114] width 0 height 4
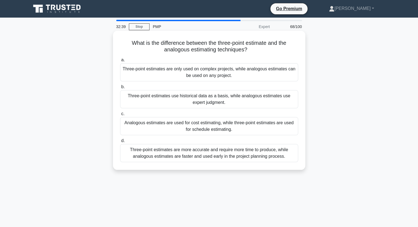
drag, startPoint x: 128, startPoint y: 41, endPoint x: 252, endPoint y: 51, distance: 124.0
click at [252, 51] on h5 "What is the difference between the three-point estimate and the analogous estim…" at bounding box center [208, 47] width 179 height 14
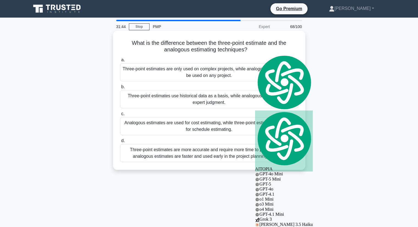
click at [191, 103] on div "Three-point estimates use historical data as a basis, while analogous estimates…" at bounding box center [209, 99] width 178 height 18
click at [120, 89] on input "b. Three-point estimates use historical data as a basis, while analogous estima…" at bounding box center [120, 87] width 0 height 4
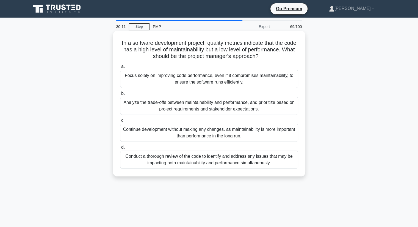
click at [212, 164] on div "Conduct a thorough review of the code to identify and address any issues that m…" at bounding box center [209, 159] width 178 height 18
click at [120, 149] on input "d. Conduct a thorough review of the code to identify and address any issues tha…" at bounding box center [120, 148] width 0 height 4
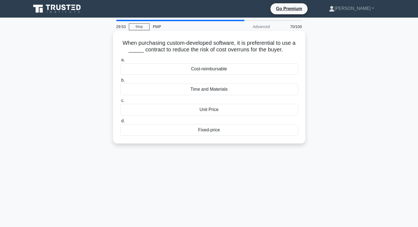
click at [244, 130] on div "Fixed-price" at bounding box center [209, 130] width 178 height 12
click at [120, 123] on input "d. Fixed-price" at bounding box center [120, 121] width 0 height 4
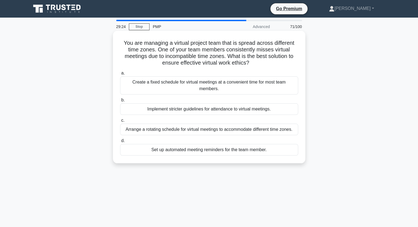
click at [214, 130] on div "Arrange a rotating schedule for virtual meetings to accommodate different time …" at bounding box center [209, 130] width 178 height 12
click at [120, 122] on input "c. Arrange a rotating schedule for virtual meetings to accommodate different ti…" at bounding box center [120, 121] width 0 height 4
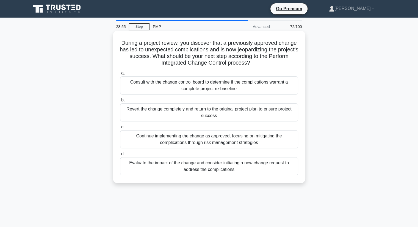
click at [195, 172] on div "Evaluate the impact of the change and consider initiating a new change request …" at bounding box center [209, 166] width 178 height 18
click at [120, 156] on input "d. Evaluate the impact of the change and consider initiating a new change reque…" at bounding box center [120, 154] width 0 height 4
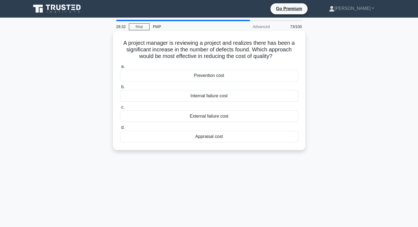
drag, startPoint x: 121, startPoint y: 42, endPoint x: 281, endPoint y: 57, distance: 160.8
click at [281, 57] on h5 "A project manager is reviewing a project and realizes there has been a signific…" at bounding box center [208, 50] width 179 height 20
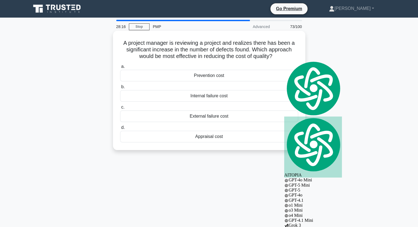
drag, startPoint x: 186, startPoint y: 73, endPoint x: 225, endPoint y: 140, distance: 77.7
click at [225, 140] on div "a. Prevention cost b. Internal failure cost c. d." at bounding box center [209, 102] width 184 height 81
click at [283, 114] on div "External failure cost" at bounding box center [209, 116] width 178 height 12
click at [120, 109] on input "c. External failure cost" at bounding box center [120, 107] width 0 height 4
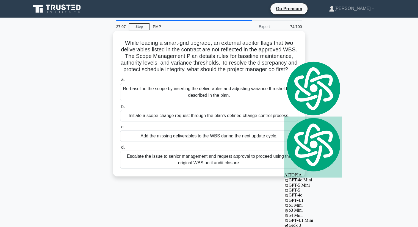
click at [228, 121] on div "Initiate a scope change request through the plan’s defined change control proce…" at bounding box center [209, 116] width 178 height 12
click at [120, 108] on input "b. Initiate a scope change request through the plan’s defined change control pr…" at bounding box center [120, 107] width 0 height 4
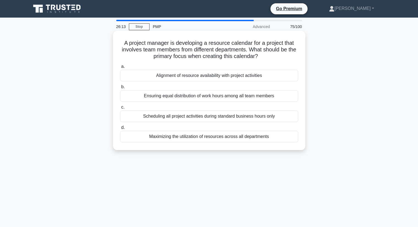
drag, startPoint x: 122, startPoint y: 41, endPoint x: 270, endPoint y: 56, distance: 148.8
click at [270, 56] on h5 "A project manager is developing a resource calendar for a project that involves…" at bounding box center [208, 50] width 179 height 20
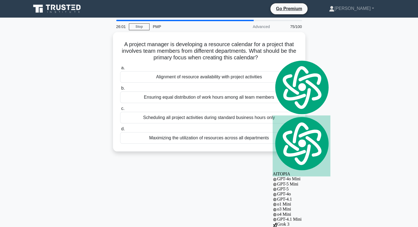
click at [81, 124] on div "A project manager is developing a resource calendar for a project that involves…" at bounding box center [209, 95] width 362 height 126
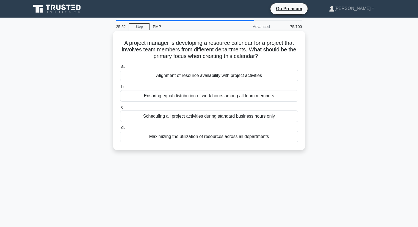
click at [172, 97] on div "Ensuring equal distribution of work hours among all team members" at bounding box center [209, 96] width 178 height 12
click at [120, 89] on input "b. Ensuring equal distribution of work hours among all team members" at bounding box center [120, 87] width 0 height 4
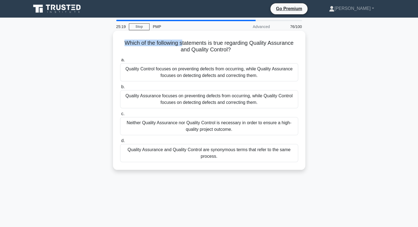
drag, startPoint x: 121, startPoint y: 42, endPoint x: 181, endPoint y: 46, distance: 60.3
click at [181, 46] on h5 "Which of the following statements is true regarding Quality Assurance and Quali…" at bounding box center [208, 47] width 179 height 14
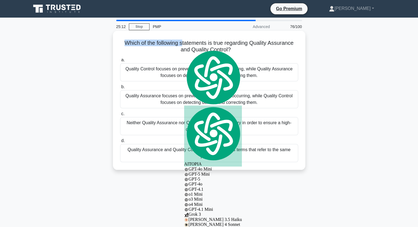
drag, startPoint x: 253, startPoint y: 43, endPoint x: 296, endPoint y: 50, distance: 43.4
click at [296, 50] on h5 "Which of the following statements is true regarding Quality Assurance and Quali…" at bounding box center [208, 47] width 179 height 14
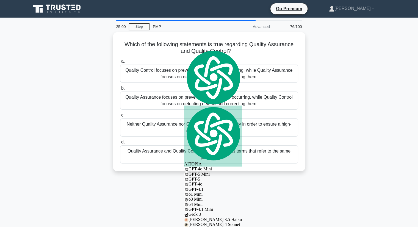
click at [38, 79] on div "Which of the following statements is true regarding Quality Assurance and Quali…" at bounding box center [209, 105] width 362 height 146
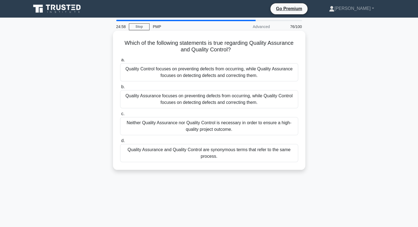
click at [203, 96] on div "Quality Assurance focuses on preventing defects from occurring, while Quality C…" at bounding box center [209, 99] width 178 height 18
click at [120, 89] on input "b. Quality Assurance focuses on preventing defects from occurring, while Qualit…" at bounding box center [120, 87] width 0 height 4
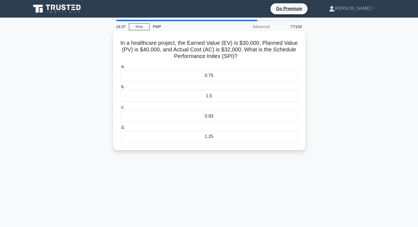
click at [200, 74] on div "0.75" at bounding box center [209, 76] width 178 height 12
click at [120, 68] on input "a. 0.75" at bounding box center [120, 67] width 0 height 4
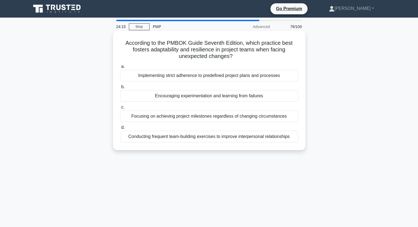
click at [169, 97] on div "Encouraging experimentation and learning from failures" at bounding box center [209, 96] width 178 height 12
click at [120, 89] on input "b. Encouraging experimentation and learning from failures" at bounding box center [120, 87] width 0 height 4
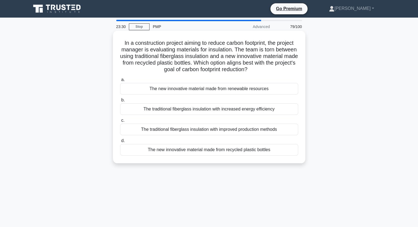
click at [233, 154] on div "The new innovative material made from recycled plastic bottles" at bounding box center [209, 150] width 178 height 12
click at [120, 142] on input "d. The new innovative material made from recycled plastic bottles" at bounding box center [120, 141] width 0 height 4
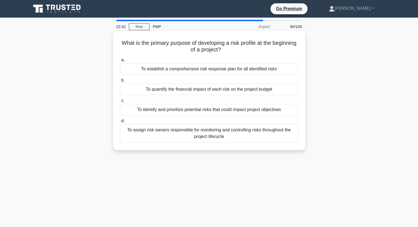
drag, startPoint x: 132, startPoint y: 43, endPoint x: 235, endPoint y: 52, distance: 102.8
click at [235, 52] on h5 "What is the primary purpose of developing a risk profile at the beginning of a …" at bounding box center [208, 47] width 179 height 14
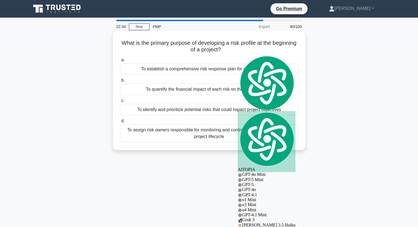
click at [178, 111] on div "To identify and prioritize potential risks that could impact project objectives" at bounding box center [209, 110] width 178 height 12
click at [120, 102] on input "c. To identify and prioritize potential risks that could impact project objecti…" at bounding box center [120, 101] width 0 height 4
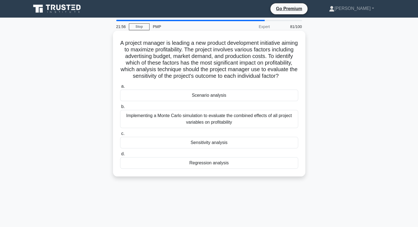
click at [223, 148] on div "Sensitivity analysis" at bounding box center [209, 143] width 178 height 12
click at [120, 135] on input "c. Sensitivity analysis" at bounding box center [120, 134] width 0 height 4
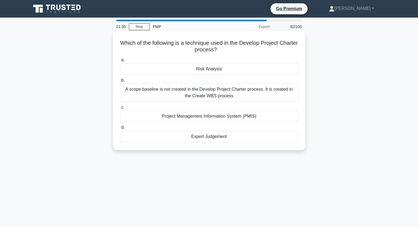
click at [216, 139] on div "Expert Judgement" at bounding box center [209, 137] width 178 height 12
click at [120, 129] on input "d. Expert Judgement" at bounding box center [120, 128] width 0 height 4
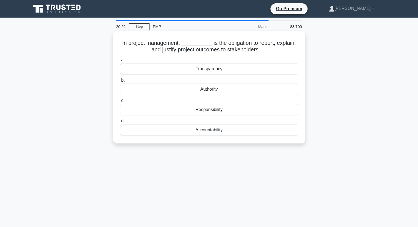
drag, startPoint x: 122, startPoint y: 42, endPoint x: 267, endPoint y: 51, distance: 145.5
click at [267, 51] on h5 "In project management, __________ is the obligation to report, explain, and jus…" at bounding box center [208, 47] width 179 height 14
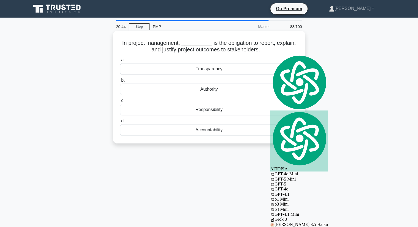
click at [205, 132] on div "Accountability" at bounding box center [209, 130] width 178 height 12
click at [120, 123] on input "d. Accountability" at bounding box center [120, 121] width 0 height 4
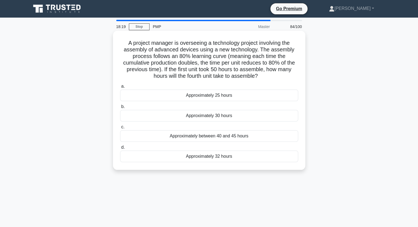
click at [256, 94] on div "Approximately 25 hours" at bounding box center [209, 96] width 178 height 12
click at [120, 88] on input "a. Approximately 25 hours" at bounding box center [120, 87] width 0 height 4
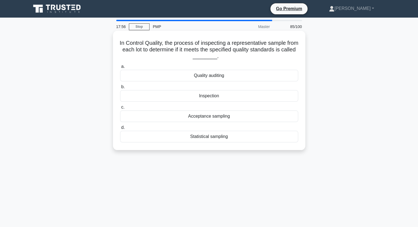
click at [237, 139] on div "Statistical sampling" at bounding box center [209, 137] width 178 height 12
click at [120, 129] on input "d. Statistical sampling" at bounding box center [120, 128] width 0 height 4
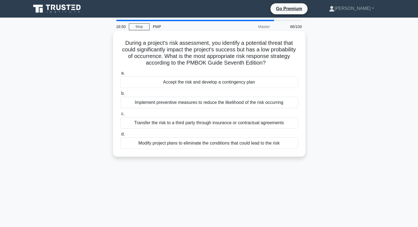
click at [216, 105] on div "Implement preventive measures to reduce the likelihood of the risk occurring" at bounding box center [209, 103] width 178 height 12
click at [120, 95] on input "b. Implement preventive measures to reduce the likelihood of the risk occurring" at bounding box center [120, 94] width 0 height 4
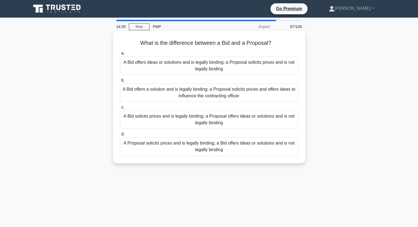
drag, startPoint x: 139, startPoint y: 43, endPoint x: 272, endPoint y: 41, distance: 133.2
click at [272, 41] on h5 "What is the difference between a Bid and a Proposal? .spinner_0XTQ{transform-or…" at bounding box center [208, 43] width 179 height 7
click at [240, 94] on div "A Bid offers a solution and is legally binding; a Proposal solicits prices and …" at bounding box center [209, 92] width 178 height 18
click at [120, 82] on input "b. A Bid offers a solution and is legally binding; a Proposal solicits prices a…" at bounding box center [120, 81] width 0 height 4
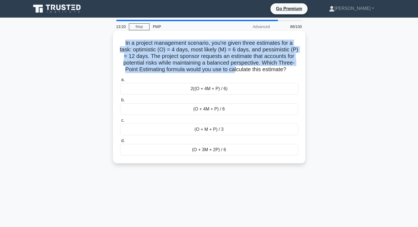
drag, startPoint x: 124, startPoint y: 42, endPoint x: 259, endPoint y: 72, distance: 138.9
click at [259, 72] on h5 "In a project management scenario, you're given three estimates for a task: opti…" at bounding box center [208, 56] width 179 height 33
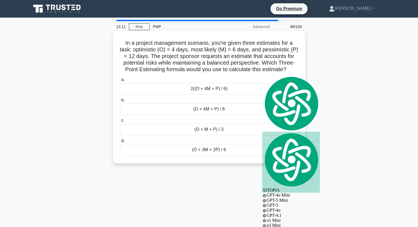
click at [226, 115] on div "(O + 4M + P) / 6" at bounding box center [209, 109] width 178 height 12
click at [120, 102] on input "b. (O + 4M + P) / 6" at bounding box center [120, 100] width 0 height 4
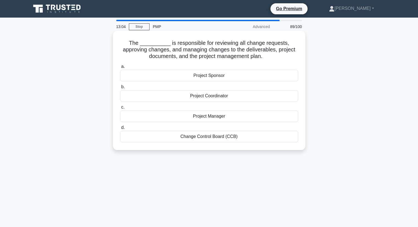
click at [210, 137] on div "Change Control Board (CCB)" at bounding box center [209, 137] width 178 height 12
click at [120, 129] on input "d. Change Control Board (CCB)" at bounding box center [120, 128] width 0 height 4
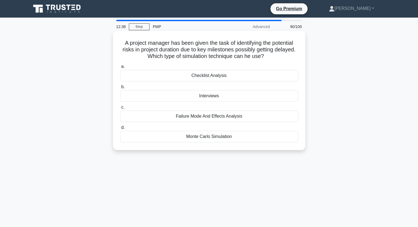
drag, startPoint x: 122, startPoint y: 42, endPoint x: 277, endPoint y: 58, distance: 155.3
click at [277, 58] on h5 "A project manager has been given the task of identifying the potential risks in…" at bounding box center [208, 50] width 179 height 20
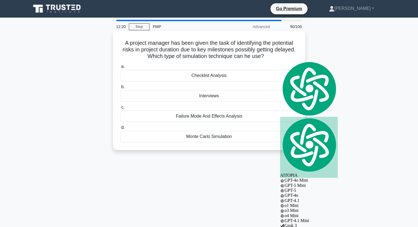
click at [223, 133] on div "Monte Carlo Simulation" at bounding box center [209, 137] width 178 height 12
click at [120, 129] on input "d. Monte Carlo Simulation" at bounding box center [120, 128] width 0 height 4
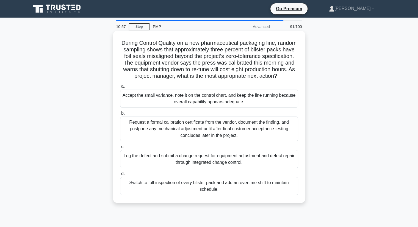
click at [182, 168] on div "Log the defect and submit a change request for equipment adjustment and defect …" at bounding box center [209, 159] width 178 height 18
click at [120, 149] on input "c. Log the defect and submit a change request for equipment adjustment and defe…" at bounding box center [120, 147] width 0 height 4
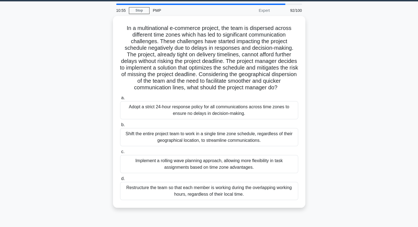
scroll to position [19, 0]
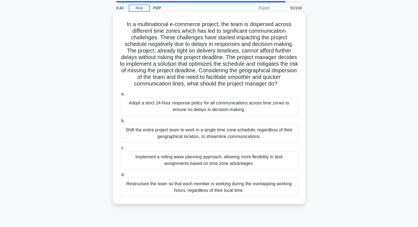
click at [234, 115] on div "Adopt a strict 24-hour response policy for all communications across time zones…" at bounding box center [209, 106] width 178 height 18
click at [120, 96] on input "a. Adopt a strict 24-hour response policy for all communications across time zo…" at bounding box center [120, 94] width 0 height 4
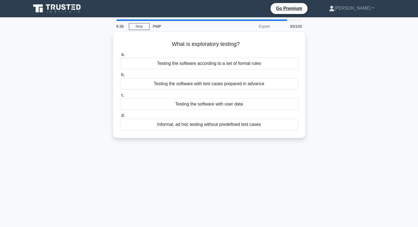
scroll to position [0, 0]
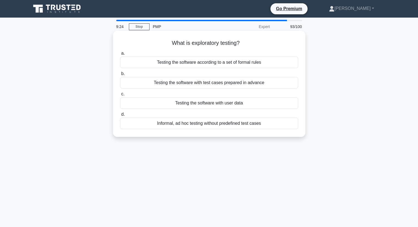
drag, startPoint x: 168, startPoint y: 41, endPoint x: 247, endPoint y: 41, distance: 78.5
click at [247, 41] on h5 "What is exploratory testing? .spinner_0XTQ{transform-origin:center;animation:sp…" at bounding box center [208, 43] width 179 height 7
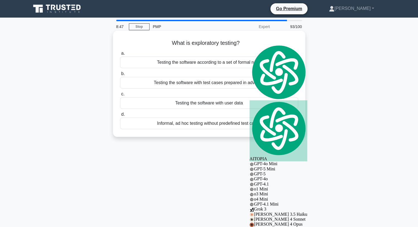
click at [254, 84] on div "Testing the software with test cases prepared in advance" at bounding box center [209, 83] width 178 height 12
click at [120, 75] on input "b. Testing the software with test cases prepared in advance" at bounding box center [120, 74] width 0 height 4
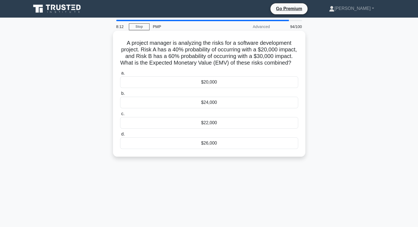
click at [214, 147] on div "$26,000" at bounding box center [209, 143] width 178 height 12
click at [120, 136] on input "d. $26,000" at bounding box center [120, 134] width 0 height 4
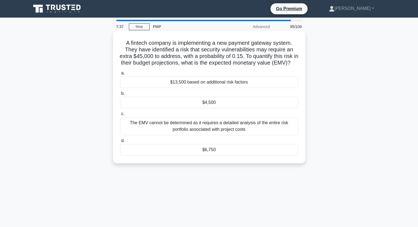
click at [214, 155] on div "$6,750" at bounding box center [209, 150] width 178 height 12
click at [120, 142] on input "d. $6,750" at bounding box center [120, 141] width 0 height 4
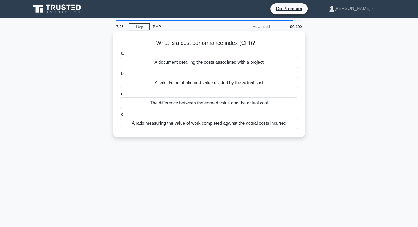
click at [260, 104] on div "The difference between the earned value and the actual cost" at bounding box center [209, 103] width 178 height 12
click at [120, 96] on input "c. The difference between the earned value and the actual cost" at bounding box center [120, 94] width 0 height 4
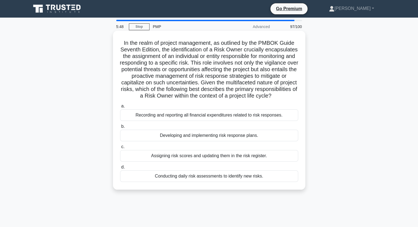
drag, startPoint x: 130, startPoint y: 95, endPoint x: 250, endPoint y: 105, distance: 120.9
click at [250, 99] on h5 "In the realm of project management, as outlined by the PMBOK Guide Seventh Edit…" at bounding box center [208, 70] width 179 height 60
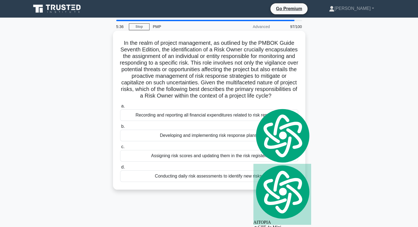
click at [173, 161] on div "Assigning risk scores and updating them in the risk register." at bounding box center [209, 156] width 178 height 12
click at [120, 149] on input "c. Assigning risk scores and updating them in the risk register." at bounding box center [120, 147] width 0 height 4
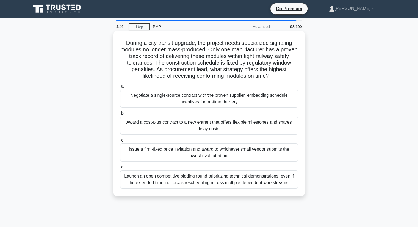
click at [186, 95] on div "Negotiate a single-source contract with the proven supplier, embedding schedule…" at bounding box center [209, 99] width 178 height 18
click at [120, 88] on input "a. Negotiate a single-source contract with the proven supplier, embedding sched…" at bounding box center [120, 87] width 0 height 4
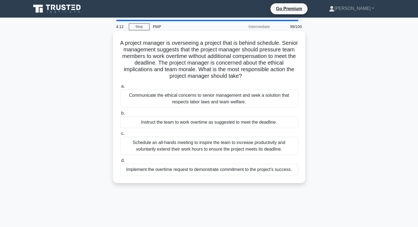
click at [231, 96] on div "Communicate the ethical concerns to senior management and seek a solution that …" at bounding box center [209, 99] width 178 height 18
click at [120, 88] on input "a. Communicate the ethical concerns to senior management and seek a solution th…" at bounding box center [120, 87] width 0 height 4
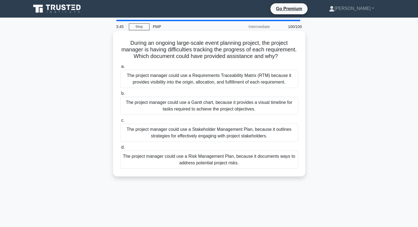
click at [163, 85] on div "The project manager could use a Requirements Traceability Matrix (RTM) because …" at bounding box center [209, 79] width 178 height 18
click at [120, 68] on input "a. The project manager could use a Requirements Traceability Matrix (RTM) becau…" at bounding box center [120, 67] width 0 height 4
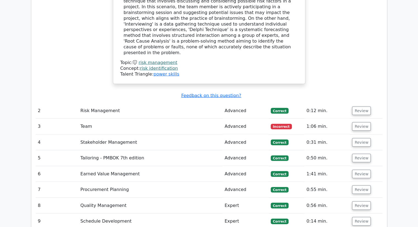
scroll to position [1089, 0]
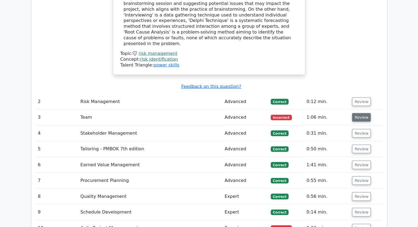
click at [363, 113] on button "Review" at bounding box center [361, 117] width 19 height 9
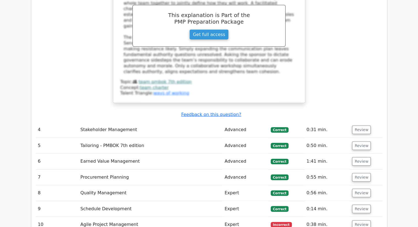
scroll to position [1416, 0]
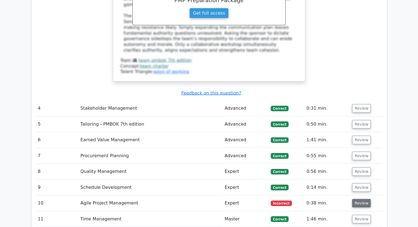
click at [358, 199] on button "Review" at bounding box center [361, 203] width 19 height 9
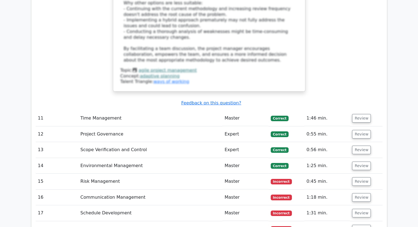
scroll to position [1853, 0]
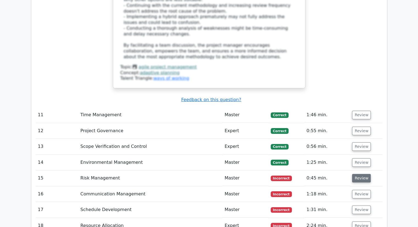
click at [359, 174] on button "Review" at bounding box center [361, 178] width 19 height 9
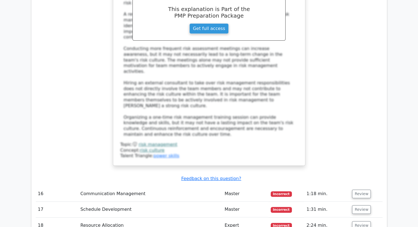
scroll to position [2212, 0]
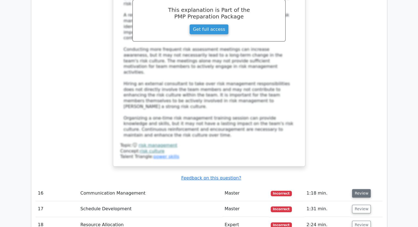
click at [362, 189] on button "Review" at bounding box center [361, 193] width 19 height 9
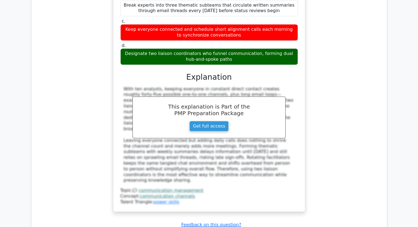
scroll to position [2519, 0]
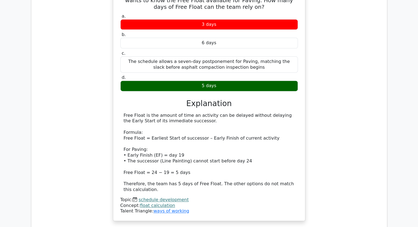
scroll to position [2862, 0]
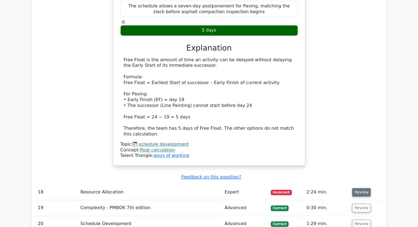
click at [359, 188] on button "Review" at bounding box center [361, 192] width 19 height 9
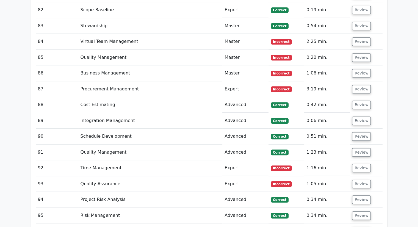
scroll to position [4411, 0]
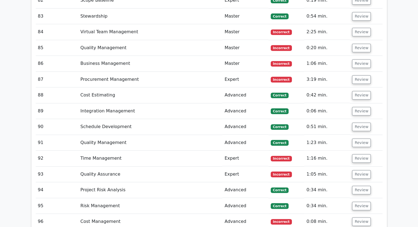
scroll to position [4421, 0]
click at [361, 217] on button "Review" at bounding box center [361, 221] width 19 height 9
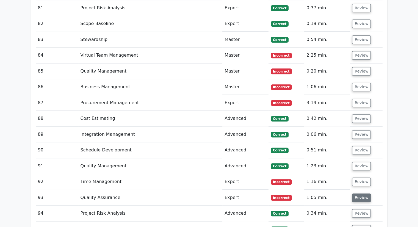
click at [359, 190] on td "Review" at bounding box center [365, 198] width 32 height 16
click at [359, 193] on button "Review" at bounding box center [361, 197] width 19 height 9
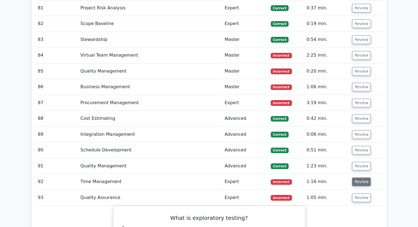
click at [362, 177] on button "Review" at bounding box center [361, 181] width 19 height 9
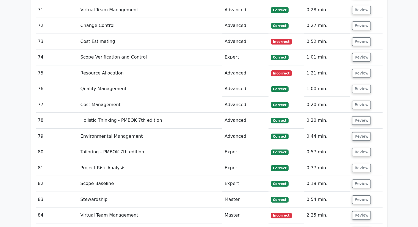
scroll to position [4236, 0]
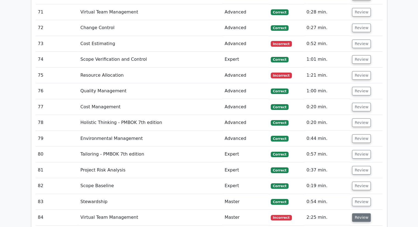
click at [362, 213] on button "Review" at bounding box center [361, 217] width 19 height 9
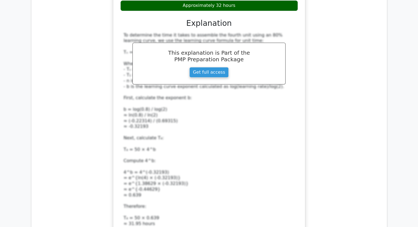
scroll to position [4610, 0]
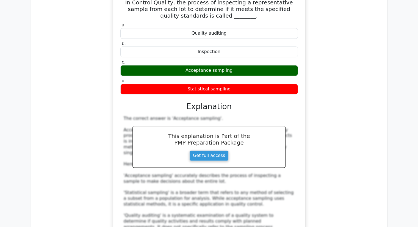
scroll to position [4967, 0]
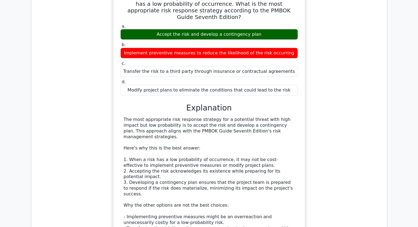
scroll to position [5305, 0]
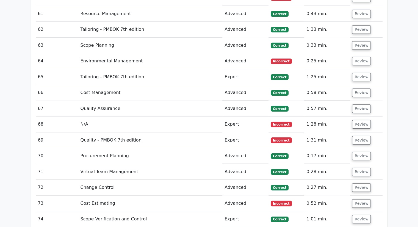
scroll to position [4074, 0]
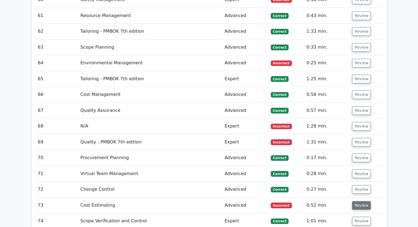
click at [364, 201] on button "Review" at bounding box center [361, 205] width 19 height 9
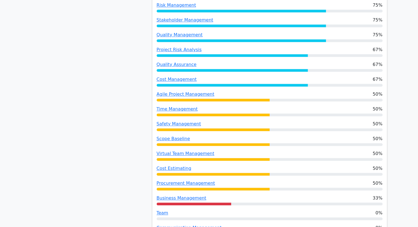
scroll to position [598, 0]
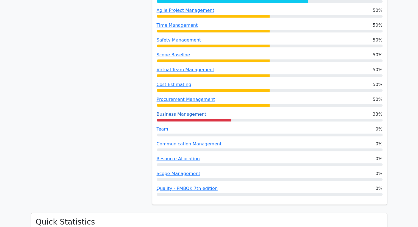
click at [191, 111] on link "Business Management" at bounding box center [181, 113] width 50 height 5
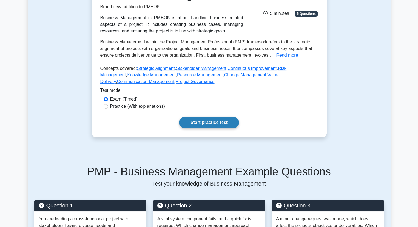
scroll to position [61, 0]
click at [224, 123] on link "Start practice test" at bounding box center [209, 123] width 60 height 12
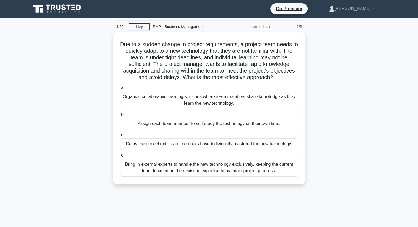
scroll to position [61, 0]
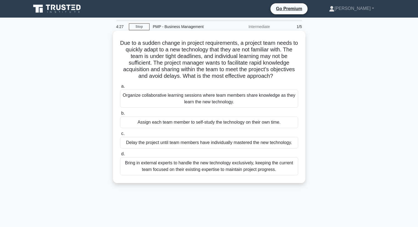
click at [142, 105] on div "Organize collaborative learning sessions where team members share knowledge as …" at bounding box center [209, 99] width 178 height 18
click at [120, 88] on input "a. Organize collaborative learning sessions where team members share knowledge …" at bounding box center [120, 87] width 0 height 4
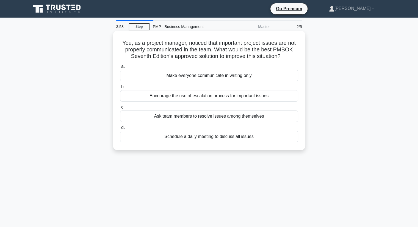
click at [267, 98] on div "Encourage the use of escalation process for important issues" at bounding box center [209, 96] width 178 height 12
click at [120, 89] on input "b. Encourage the use of escalation process for important issues" at bounding box center [120, 87] width 0 height 4
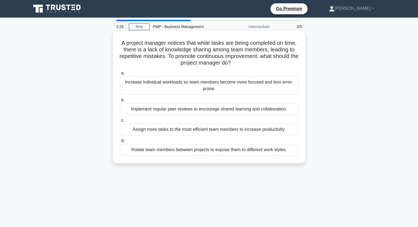
click at [199, 113] on div "Implement regular peer reviews to encourage shared learning and collaboration." at bounding box center [209, 109] width 178 height 12
click at [120, 102] on input "b. Implement regular peer reviews to encourage shared learning and collaboratio…" at bounding box center [120, 100] width 0 height 4
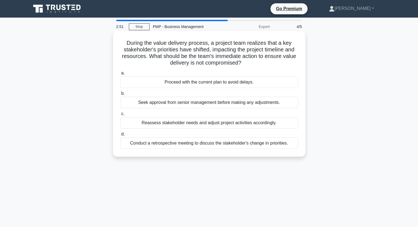
click at [202, 125] on div "Reassess stakeholder needs and adjust project activities accordingly." at bounding box center [209, 123] width 178 height 12
click at [120, 116] on input "c. Reassess stakeholder needs and adjust project activities accordingly." at bounding box center [120, 114] width 0 height 4
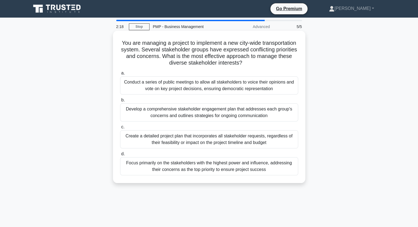
click at [188, 166] on div "Focus primarily on the stakeholders with the highest power and influence, addre…" at bounding box center [209, 166] width 178 height 18
click at [120, 156] on input "d. Focus primarily on the stakeholders with the highest power and influence, ad…" at bounding box center [120, 154] width 0 height 4
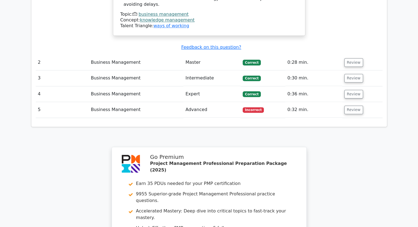
scroll to position [685, 0]
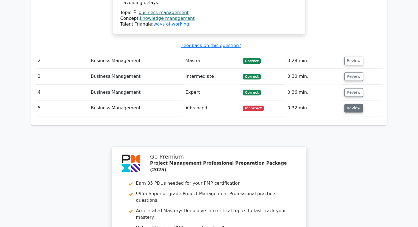
click at [356, 104] on button "Review" at bounding box center [353, 108] width 19 height 9
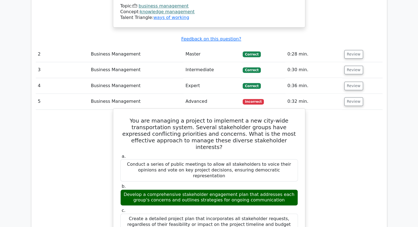
scroll to position [692, 0]
